Goal: Task Accomplishment & Management: Use online tool/utility

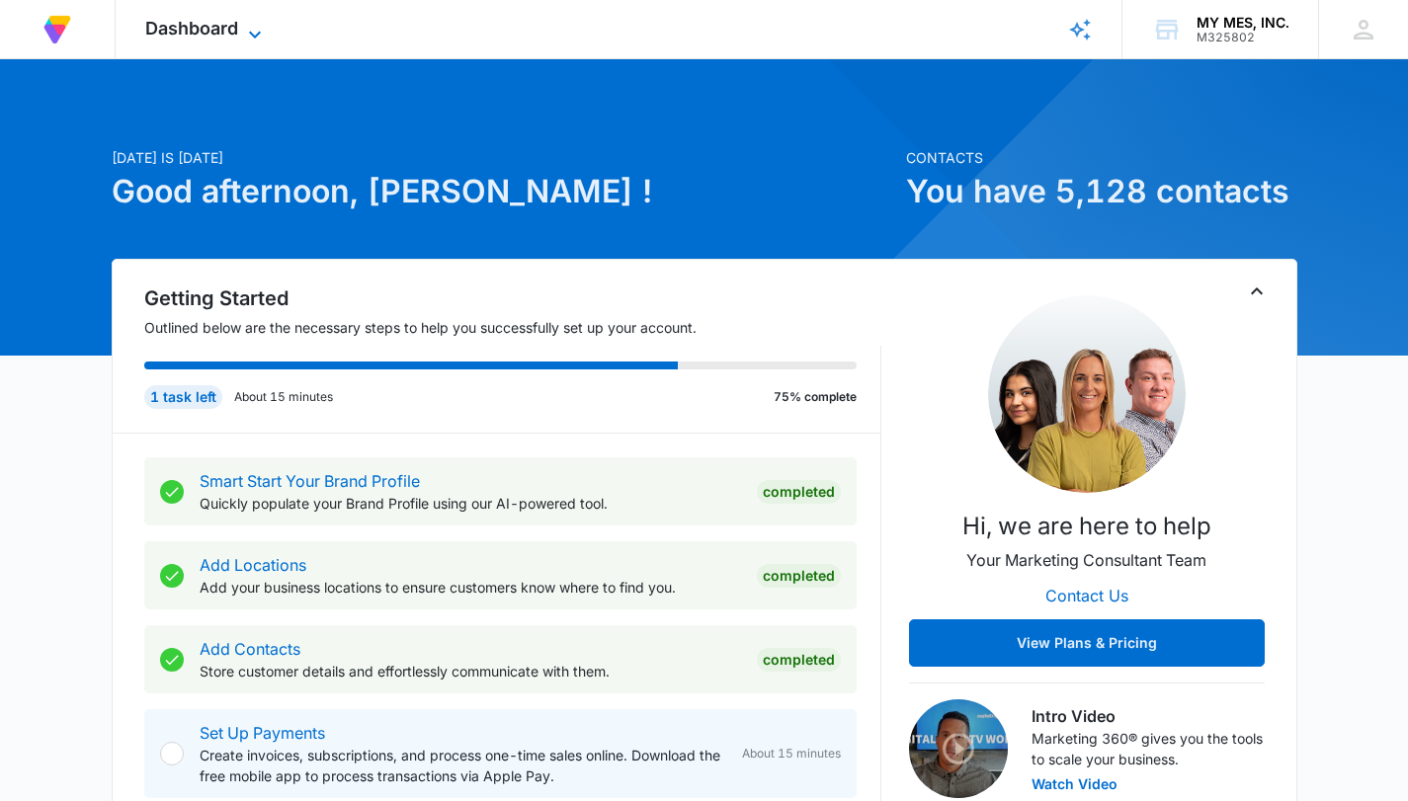
click at [260, 31] on icon at bounding box center [255, 35] width 24 height 24
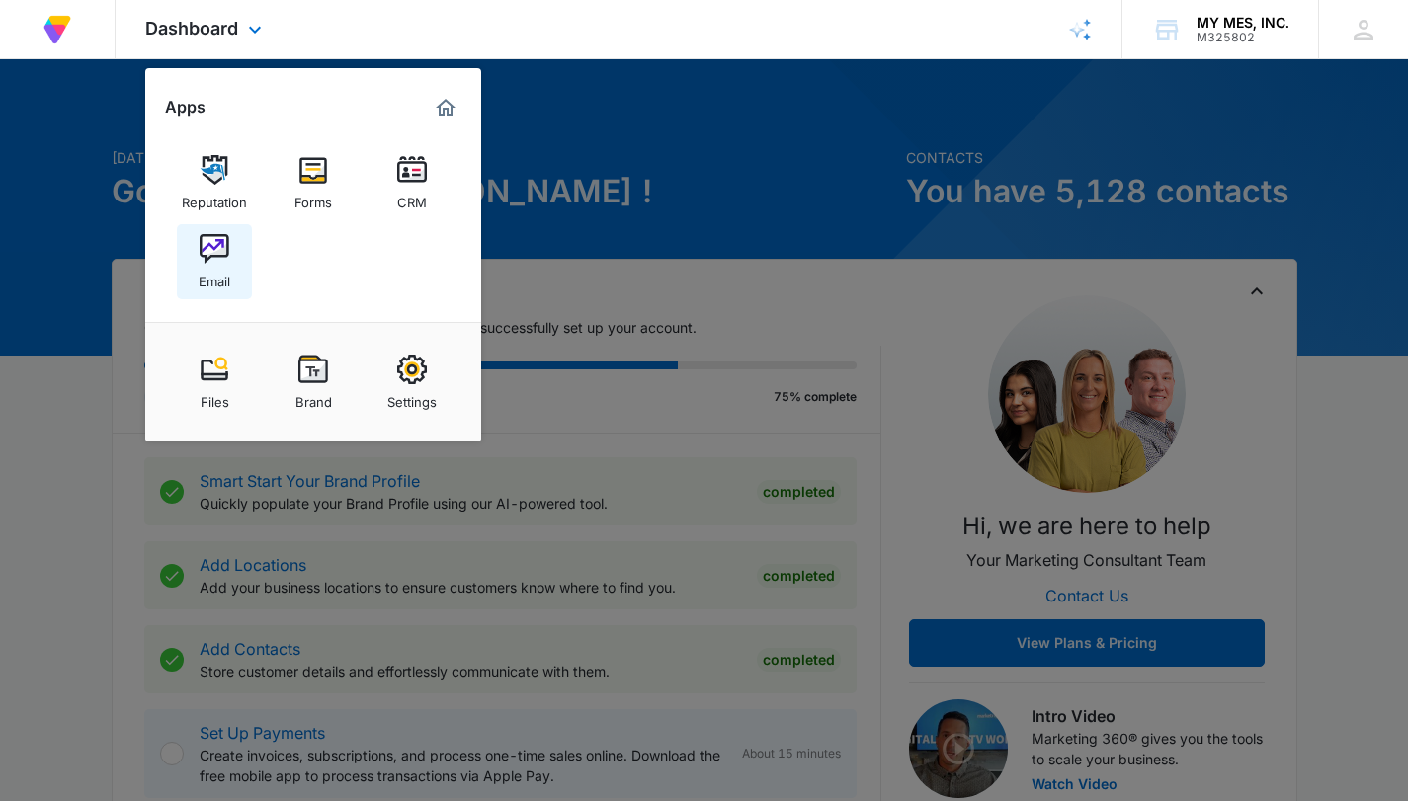
click at [214, 252] on img at bounding box center [215, 249] width 30 height 30
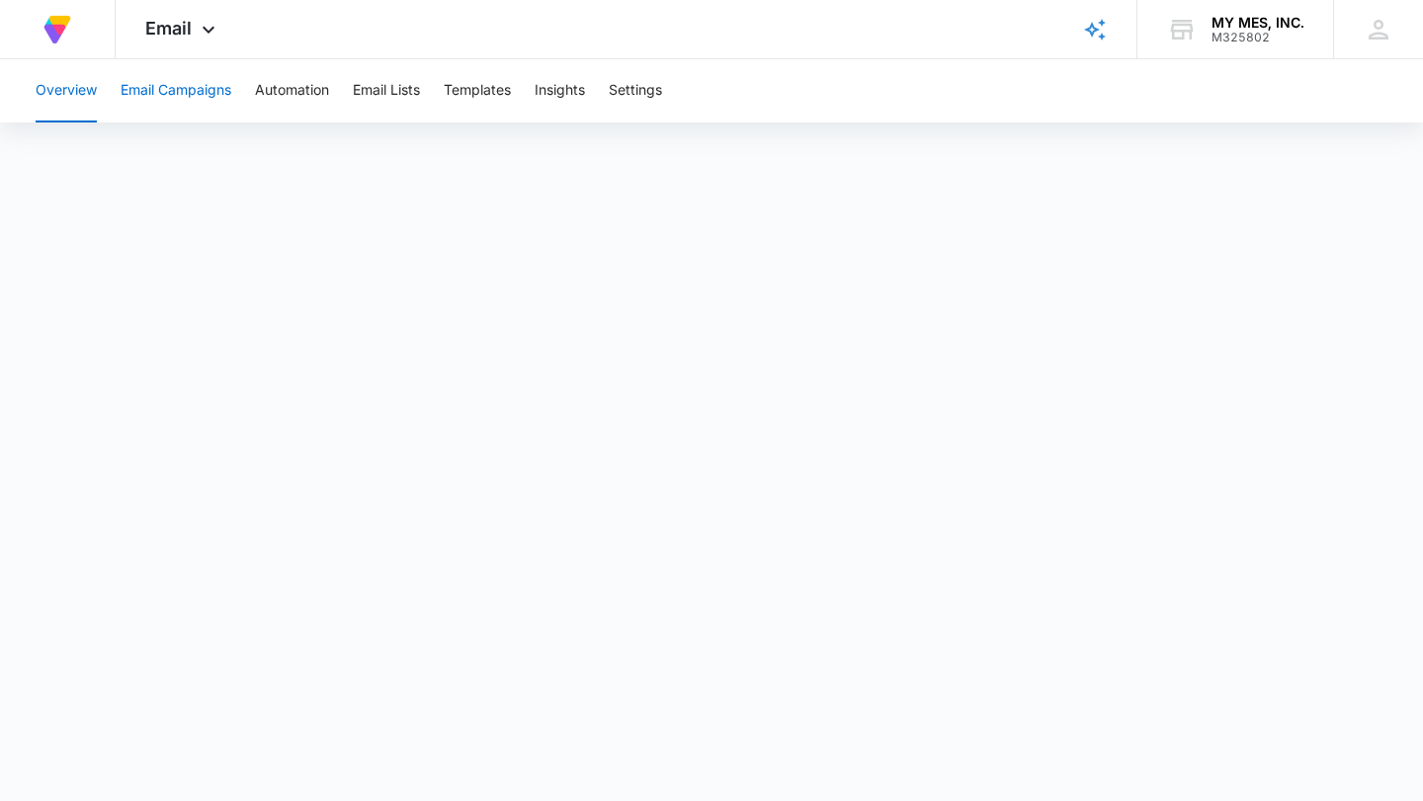
click at [190, 90] on button "Email Campaigns" at bounding box center [176, 90] width 111 height 63
